Goal: Find contact information: Find contact information

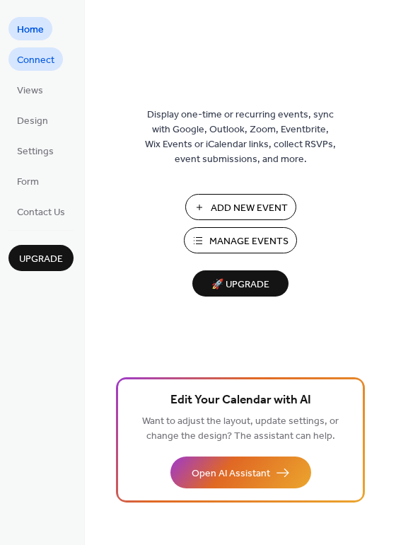
click at [41, 68] on span "Connect" at bounding box center [35, 60] width 37 height 15
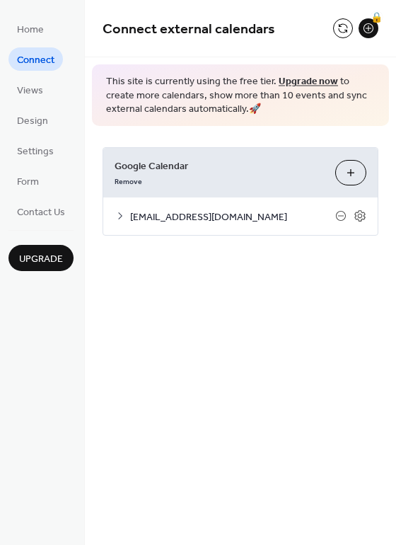
click at [223, 212] on span "[EMAIL_ADDRESS][DOMAIN_NAME]" at bounding box center [232, 216] width 205 height 15
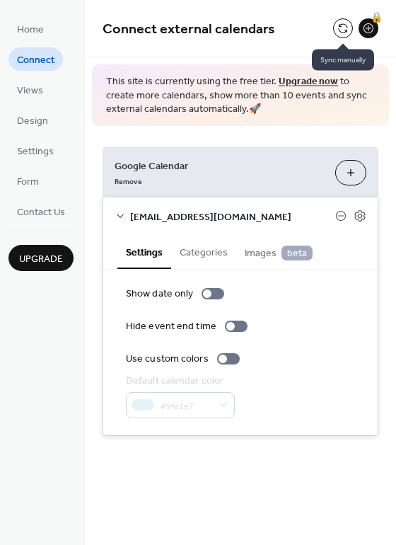
click at [341, 28] on button at bounding box center [343, 28] width 20 height 20
click at [333, 32] on div at bounding box center [343, 28] width 20 height 20
click at [336, 31] on button at bounding box center [343, 28] width 20 height 20
click at [341, 33] on button at bounding box center [343, 28] width 20 height 20
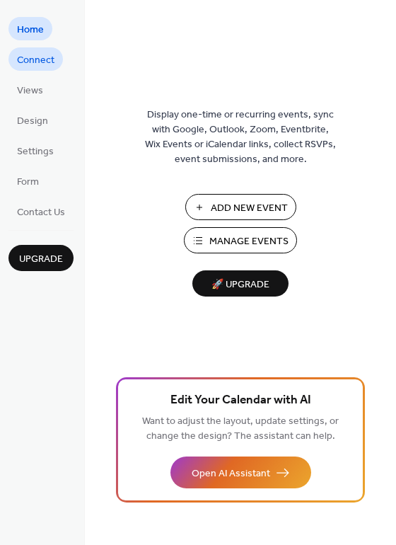
drag, startPoint x: 48, startPoint y: 64, endPoint x: 61, endPoint y: 63, distance: 12.8
click at [48, 64] on span "Connect" at bounding box center [35, 60] width 37 height 15
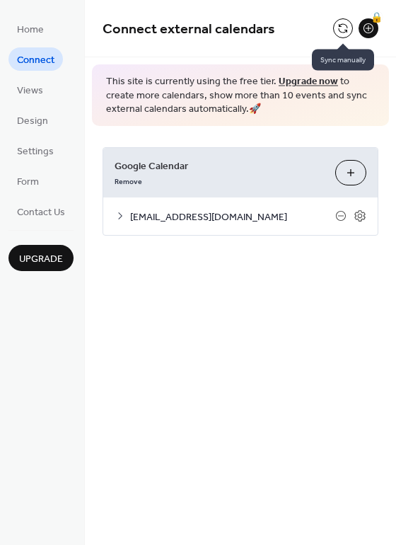
click at [342, 28] on button at bounding box center [343, 28] width 20 height 20
click at [337, 30] on button at bounding box center [343, 28] width 20 height 20
